Goal: Check status

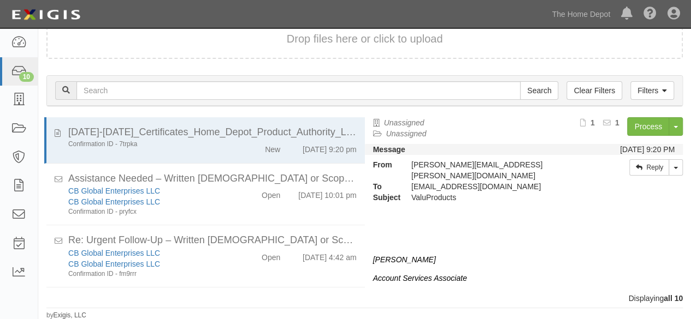
scroll to position [354, 0]
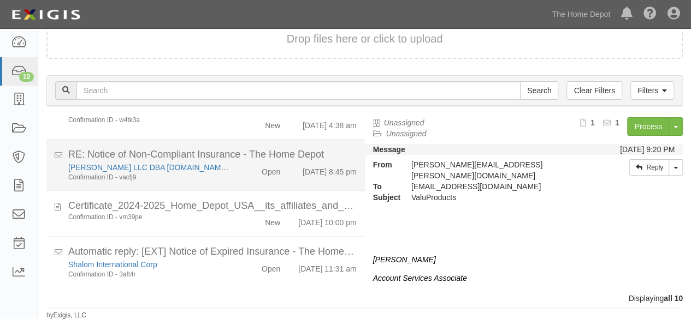
scroll to position [354, 0]
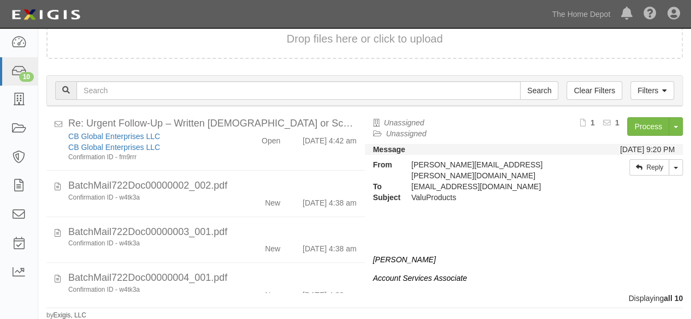
scroll to position [354, 0]
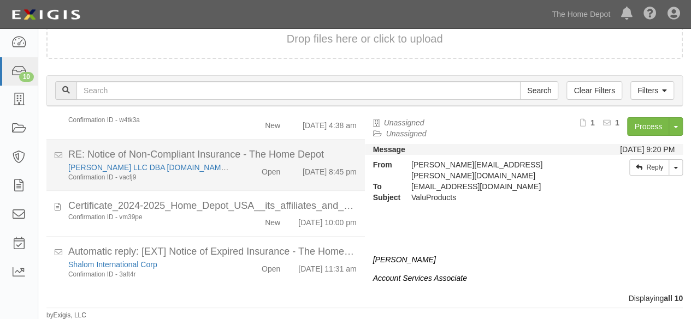
scroll to position [354, 0]
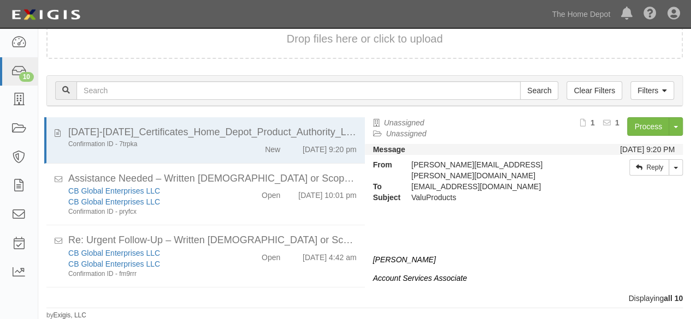
scroll to position [354, 0]
